Goal: Task Accomplishment & Management: Use online tool/utility

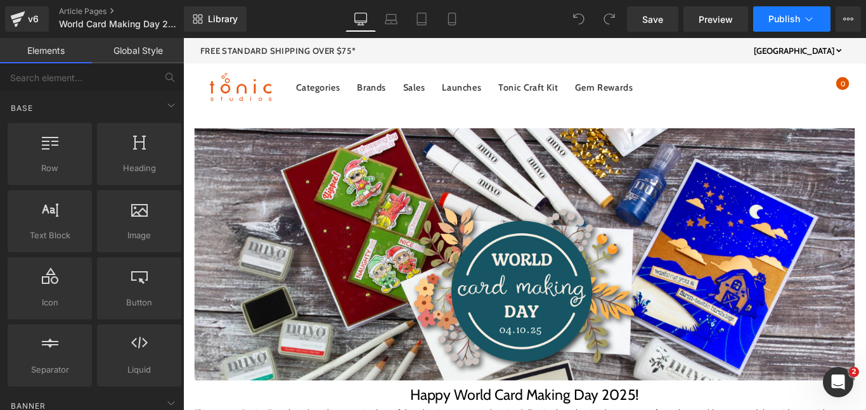
click at [800, 20] on button "Publish" at bounding box center [791, 18] width 77 height 25
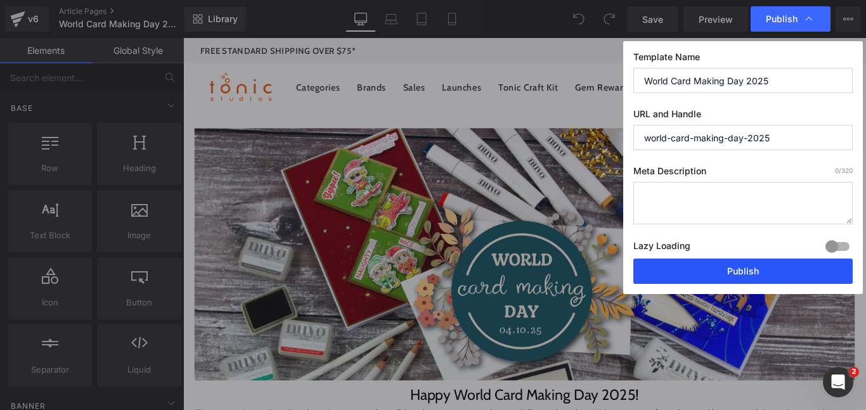
click at [687, 268] on button "Publish" at bounding box center [742, 271] width 219 height 25
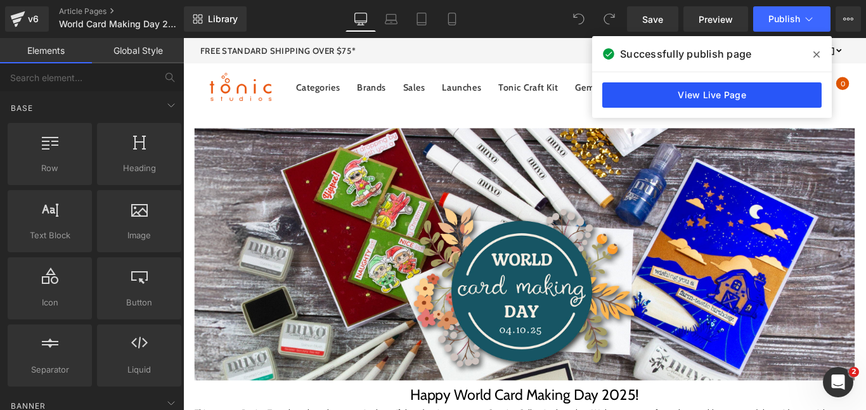
click at [663, 89] on link "View Live Page" at bounding box center [711, 94] width 219 height 25
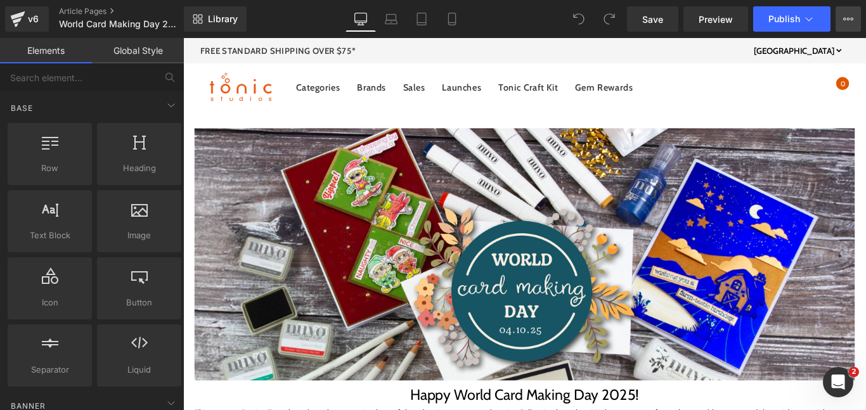
click at [845, 27] on button "View Live Page View with current Template Save Template to Library Schedule Pub…" at bounding box center [847, 18] width 25 height 25
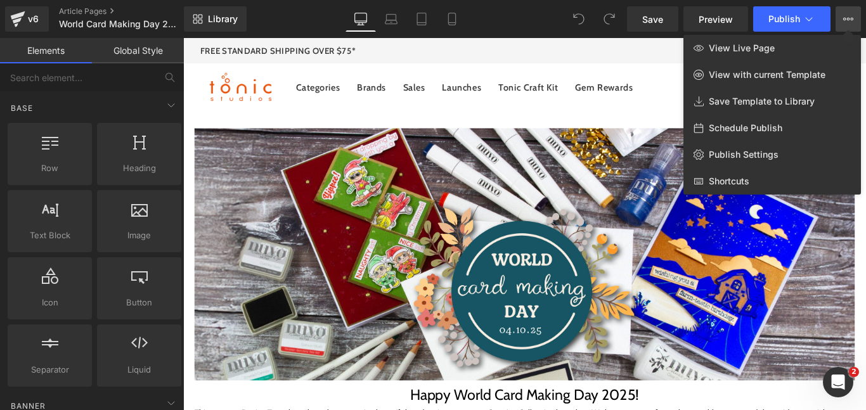
click at [774, 127] on span "Schedule Publish" at bounding box center [745, 127] width 74 height 11
select select
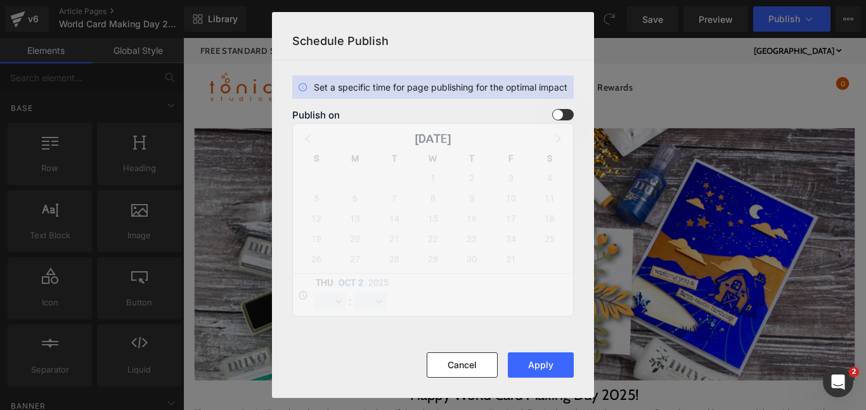
click at [561, 117] on span at bounding box center [563, 114] width 22 height 11
click at [0, 0] on input "checkbox" at bounding box center [0, 0] width 0 height 0
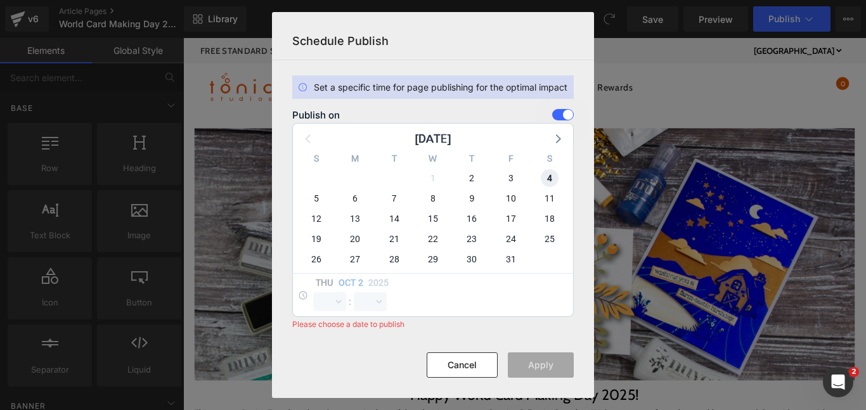
click at [543, 175] on span "4" at bounding box center [549, 178] width 18 height 18
click at [328, 307] on select "00 01 02 03 04 05 06 07 08 09 10 11 12 13 14 15 16 17 18 19 20 21 22 23" at bounding box center [329, 301] width 33 height 19
select select "0"
click at [313, 292] on select "00 01 02 03 04 05 06 07 08 09 10 11 12 13 14 15 16 17 18 19 20 21 22 23" at bounding box center [329, 301] width 33 height 19
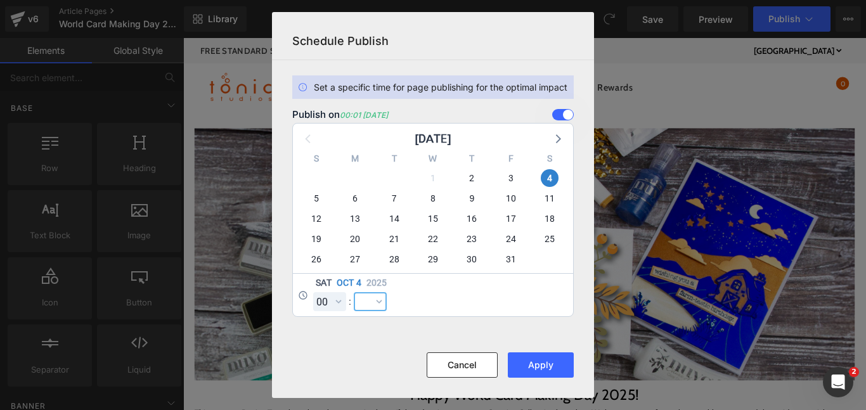
click at [364, 300] on select "00 01 02 03 04 05 06 07 08 09 10 11 12 13 14 15 16 17 18 19 20 21 22 23 24 25 2…" at bounding box center [370, 301] width 33 height 19
select select "0"
click at [354, 292] on select "00 01 02 03 04 05 06 07 08 09 10 11 12 13 14 15 16 17 18 19 20 21 22 23 24 25 2…" at bounding box center [370, 301] width 33 height 19
click at [550, 374] on button "Apply" at bounding box center [541, 364] width 66 height 25
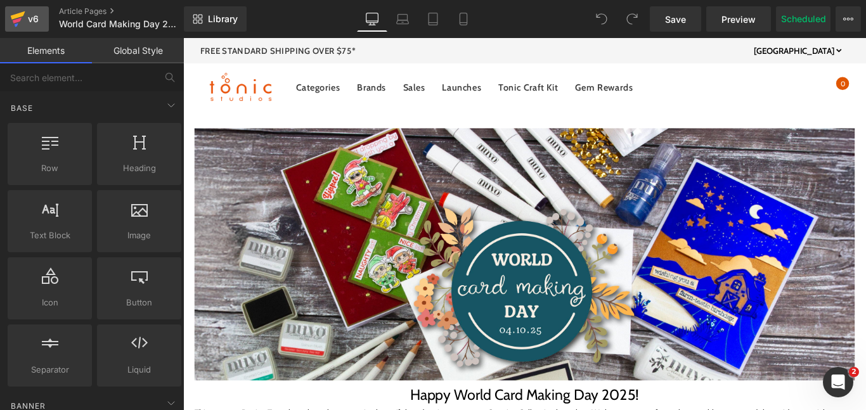
click at [26, 20] on div "v6" at bounding box center [33, 19] width 16 height 16
